Goal: Complete application form: Complete application form

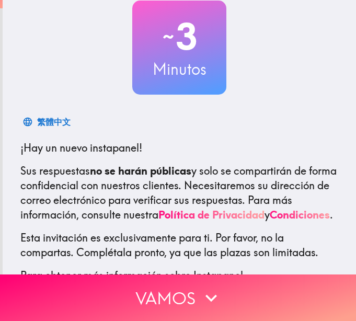
scroll to position [144, 0]
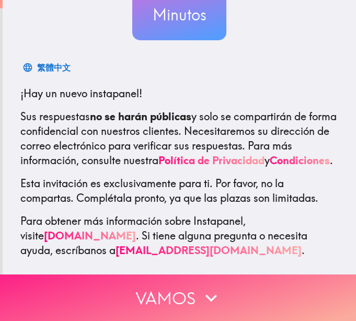
click at [187, 283] on font "Vamos" at bounding box center [165, 297] width 60 height 29
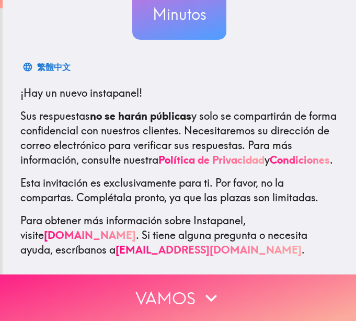
scroll to position [0, 0]
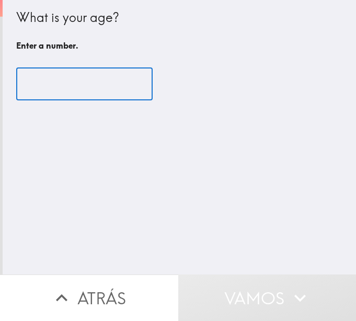
click at [116, 84] on input "number" at bounding box center [84, 84] width 136 height 32
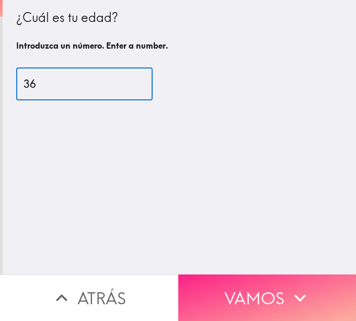
type input "36"
click at [235, 283] on font "Vamos" at bounding box center [254, 297] width 60 height 29
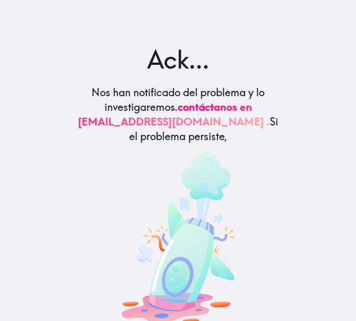
click at [61, 94] on div "Ack... Nos han notificado del problema y lo investigaremos. contáctanos en supp…" at bounding box center [178, 185] width 235 height 287
click at [184, 62] on font "Ack..." at bounding box center [178, 58] width 62 height 31
click at [173, 113] on font "Nos han notificado del problema y lo investigaremos." at bounding box center [177, 100] width 173 height 28
click at [90, 164] on div at bounding box center [178, 240] width 210 height 176
click at [187, 159] on img at bounding box center [178, 238] width 113 height 173
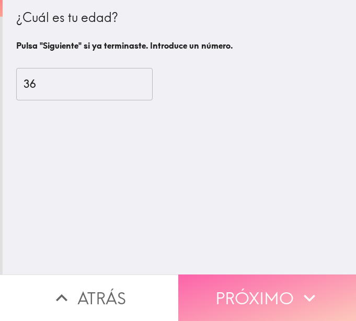
click at [191, 278] on button "Próximo" at bounding box center [267, 297] width 178 height 47
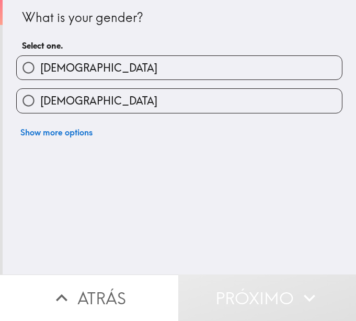
click at [96, 98] on label "Female" at bounding box center [179, 101] width 325 height 24
click at [40, 98] on input "Female" at bounding box center [29, 101] width 24 height 24
radio input "true"
click at [96, 98] on label "Female" at bounding box center [179, 101] width 325 height 24
click at [40, 98] on input "Female" at bounding box center [29, 101] width 24 height 24
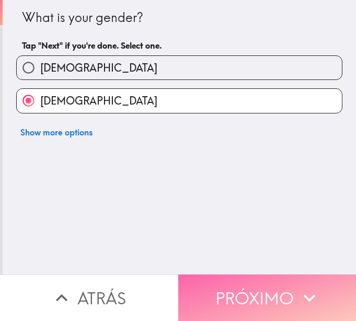
click at [242, 290] on font "Próximo" at bounding box center [254, 297] width 78 height 29
click at [282, 287] on icon "button" at bounding box center [290, 298] width 23 height 23
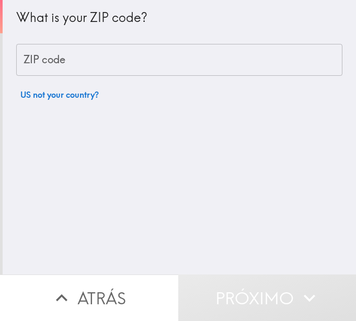
click at [67, 58] on input "ZIP code" at bounding box center [179, 60] width 326 height 32
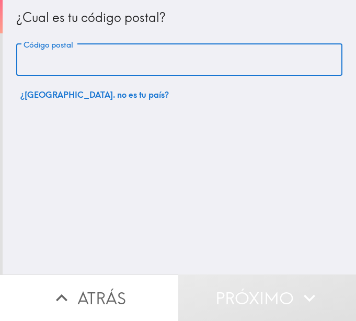
click at [82, 69] on input "Código postal" at bounding box center [179, 60] width 326 height 32
paste input "77024"
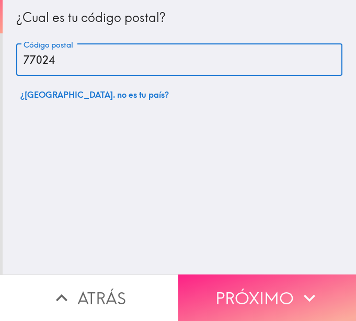
type input "77024"
click at [246, 291] on font "Próximo" at bounding box center [254, 297] width 78 height 29
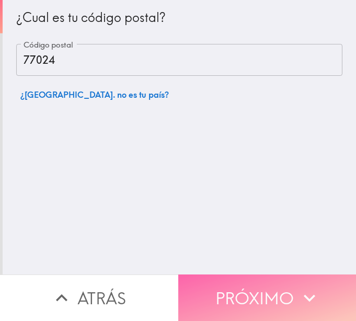
click at [299, 292] on icon "button" at bounding box center [309, 298] width 23 height 23
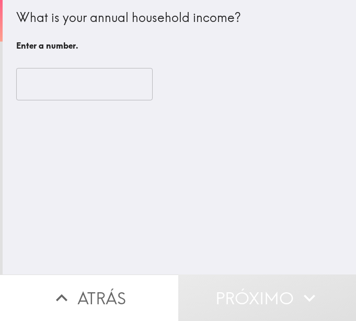
click at [96, 84] on input "number" at bounding box center [84, 84] width 136 height 32
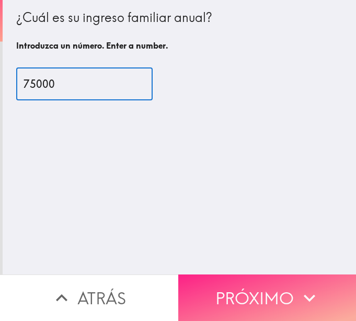
type input "75000"
click at [240, 283] on font "Próximo" at bounding box center [254, 297] width 78 height 29
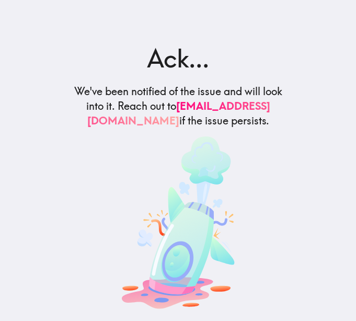
scroll to position [25, 0]
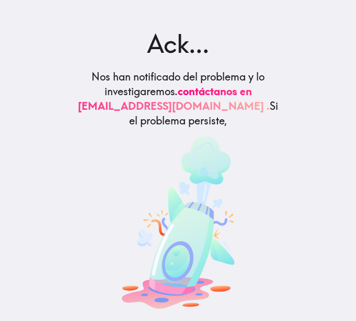
click at [108, 158] on div at bounding box center [178, 224] width 210 height 176
